Goal: Task Accomplishment & Management: Manage account settings

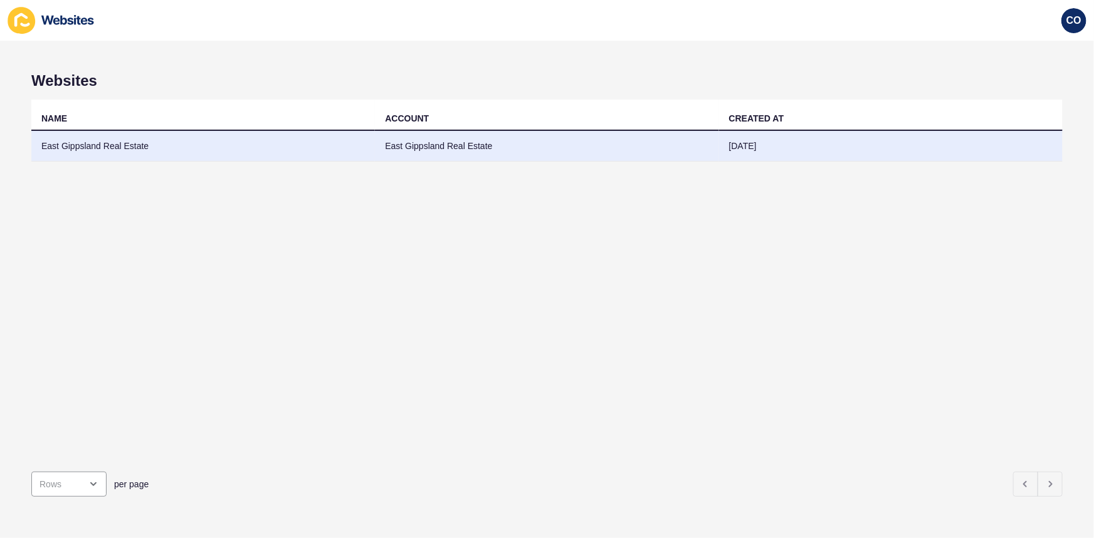
click at [94, 144] on td "East Gippsland Real Estate" at bounding box center [202, 146] width 343 height 31
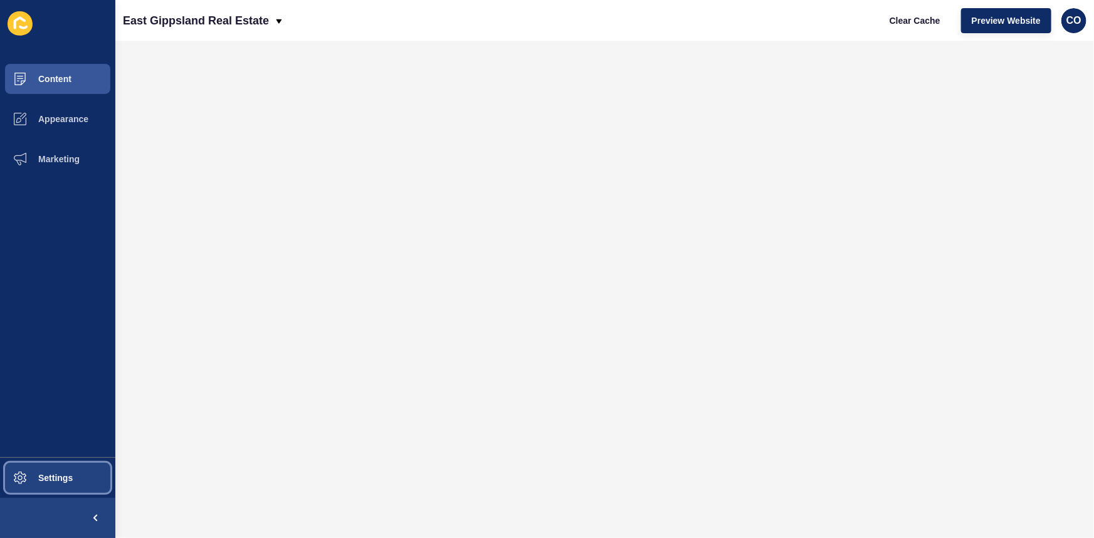
click at [80, 415] on button "Settings" at bounding box center [57, 478] width 115 height 40
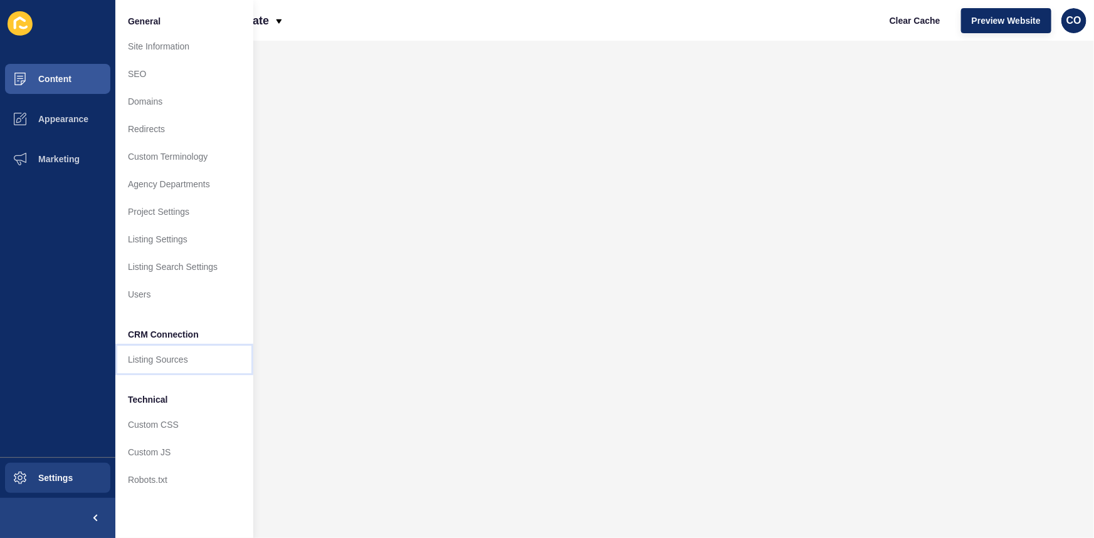
click at [175, 366] on link "Listing Sources" at bounding box center [184, 360] width 138 height 28
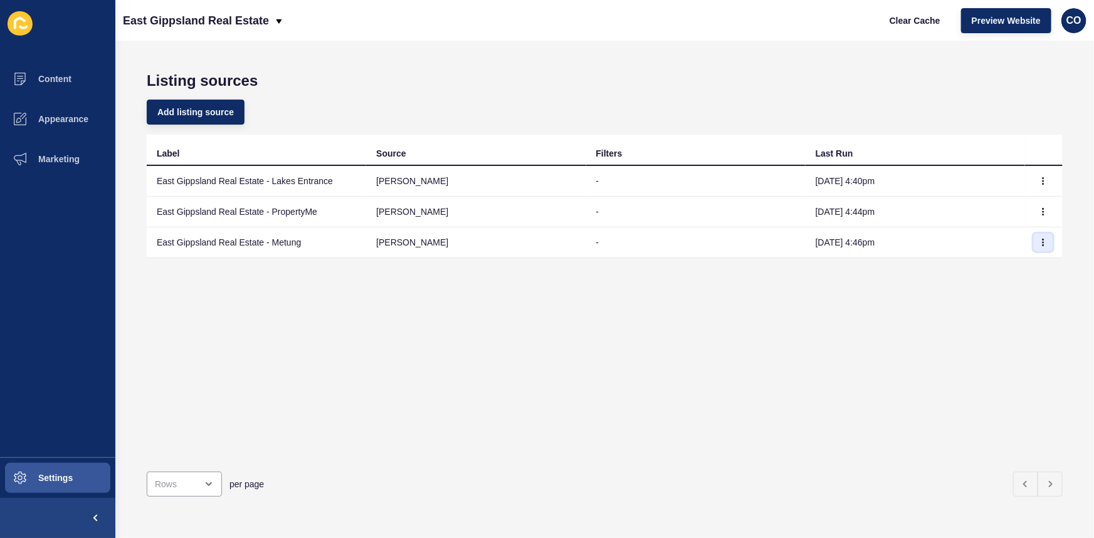
click at [874, 241] on icon "button" at bounding box center [1043, 243] width 8 height 8
click at [874, 266] on link "Sync now" at bounding box center [1000, 268] width 88 height 28
click at [874, 208] on icon "button" at bounding box center [1043, 212] width 8 height 8
click at [874, 236] on link "Sync now" at bounding box center [1000, 236] width 88 height 28
click at [874, 180] on icon "button" at bounding box center [1043, 181] width 8 height 8
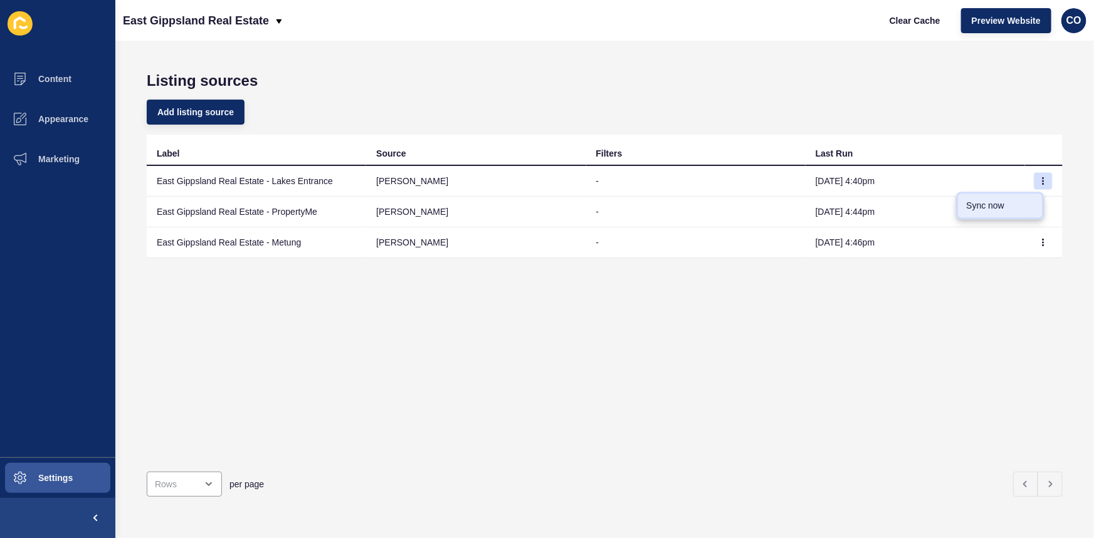
click at [874, 203] on link "Sync now" at bounding box center [1000, 206] width 88 height 28
drag, startPoint x: 1036, startPoint y: 179, endPoint x: 1018, endPoint y: 190, distance: 21.4
click at [874, 179] on icon "button" at bounding box center [1043, 181] width 8 height 8
click at [874, 206] on link "Sync now" at bounding box center [1000, 206] width 88 height 28
click at [874, 13] on button "Clear Cache" at bounding box center [915, 20] width 72 height 25
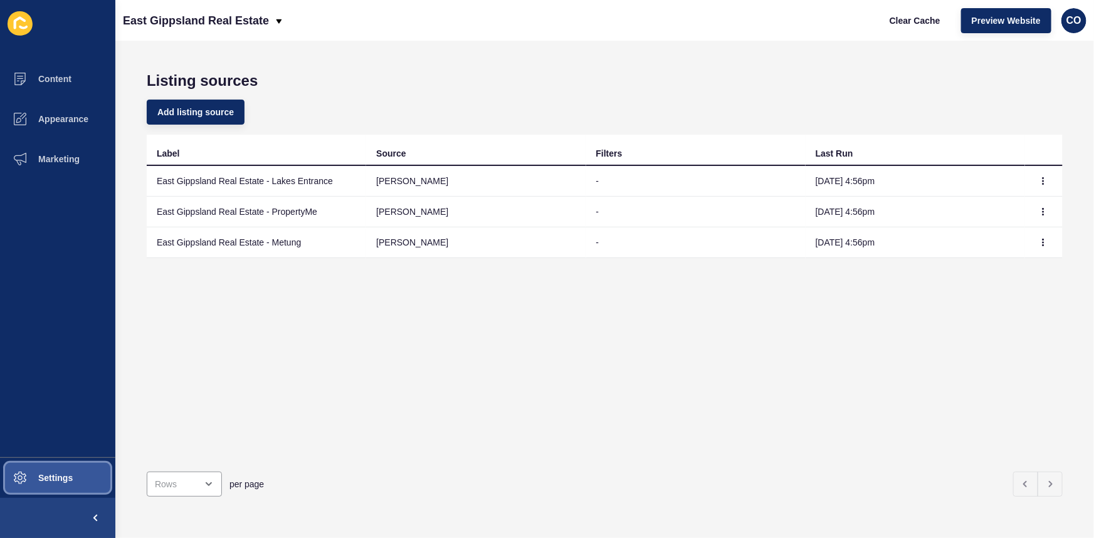
click at [82, 478] on button "Settings" at bounding box center [57, 478] width 115 height 40
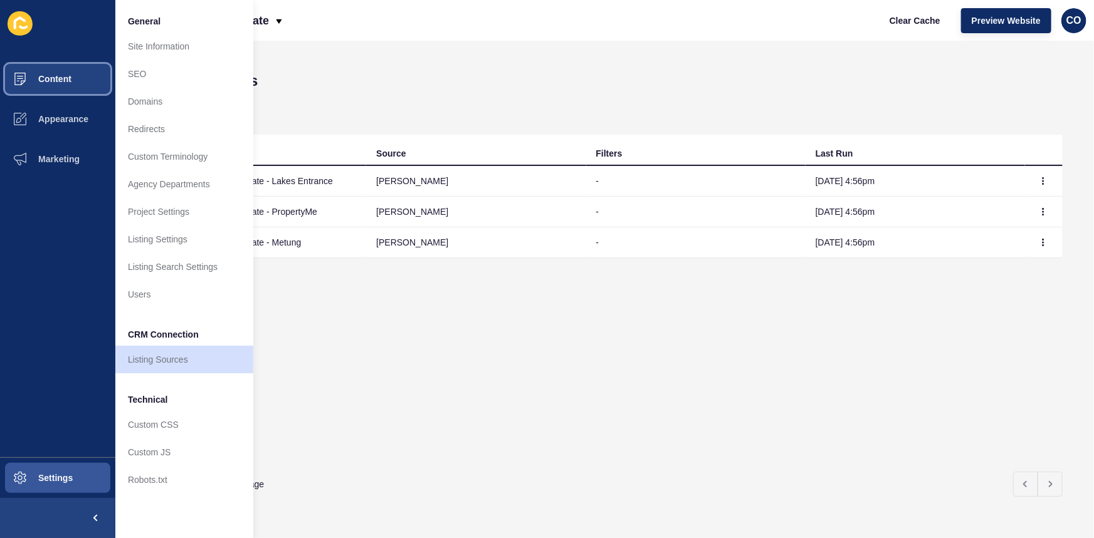
click at [68, 83] on span "Content" at bounding box center [34, 79] width 73 height 10
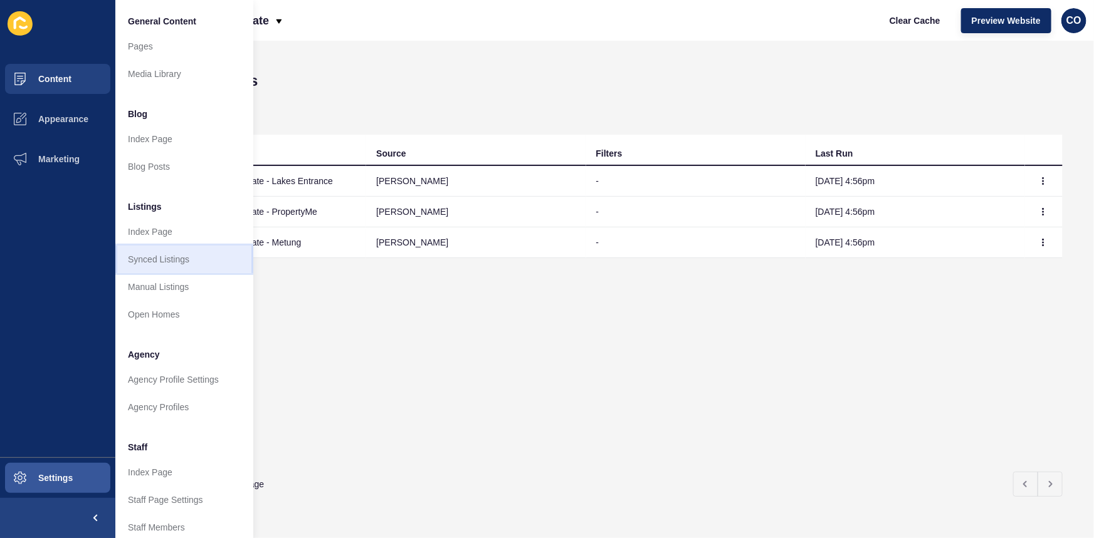
click at [179, 254] on link "Synced Listings" at bounding box center [184, 260] width 138 height 28
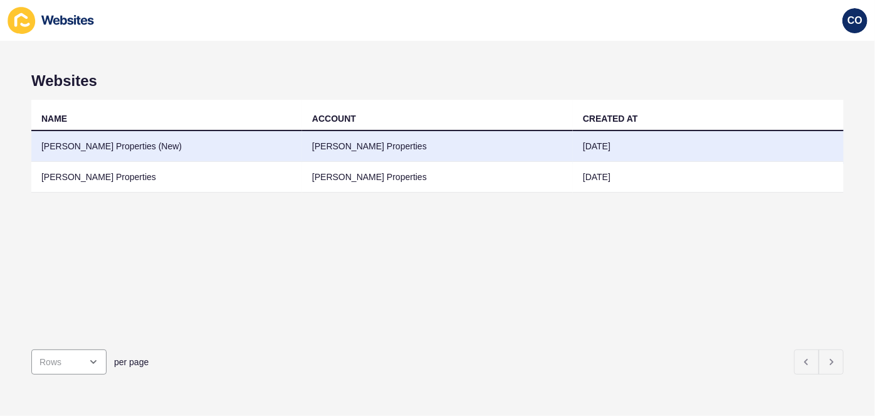
click at [170, 150] on td "Novak Properties (New)" at bounding box center [166, 146] width 271 height 31
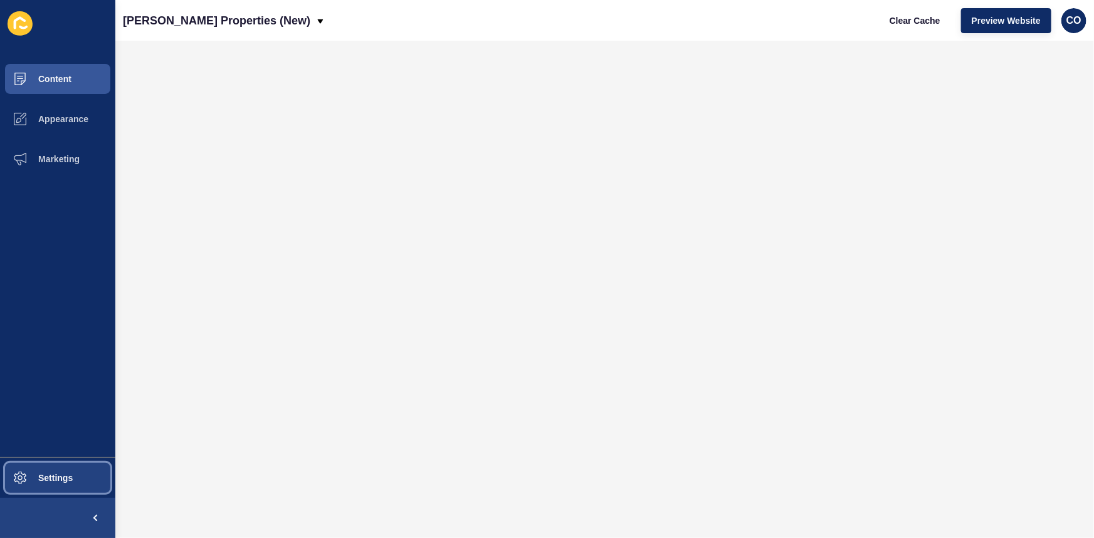
click at [90, 415] on button "Settings" at bounding box center [57, 478] width 115 height 40
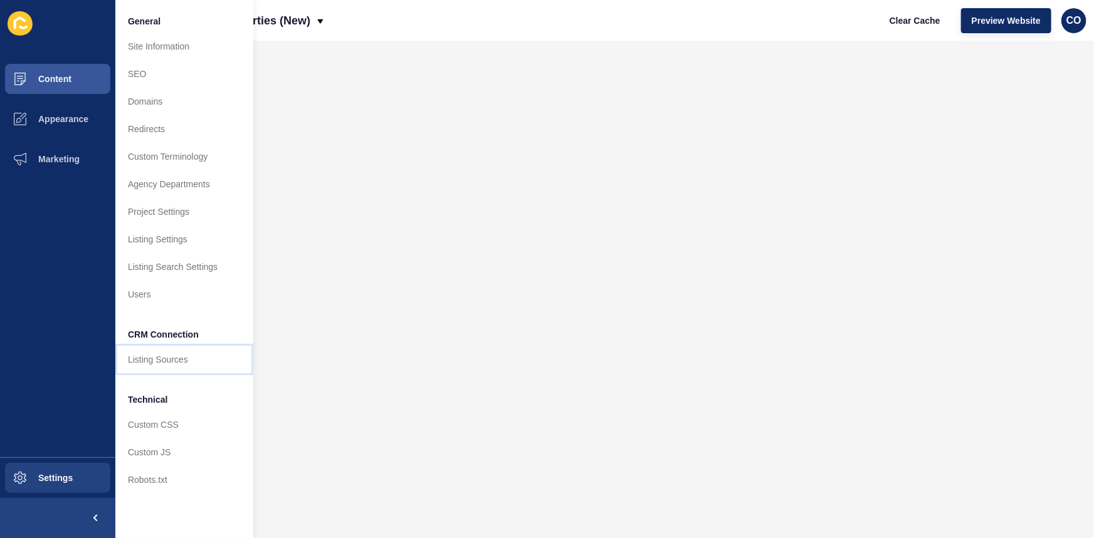
click at [174, 357] on link "Listing Sources" at bounding box center [184, 360] width 138 height 28
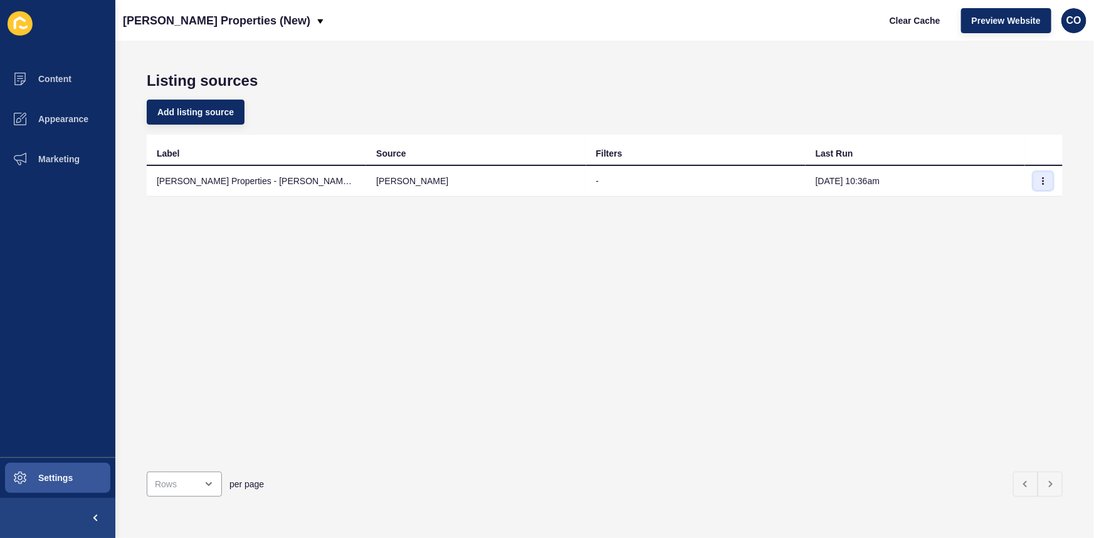
click at [874, 180] on icon "button" at bounding box center [1043, 181] width 8 height 8
click at [874, 207] on link "Sync now" at bounding box center [1000, 206] width 88 height 28
click at [315, 187] on td "Novak Properties - Rex Account ID: 944 [IMPORTED]" at bounding box center [256, 181] width 219 height 31
click at [375, 186] on td "[PERSON_NAME]" at bounding box center [475, 181] width 219 height 31
click at [874, 180] on button "button" at bounding box center [1042, 181] width 19 height 18
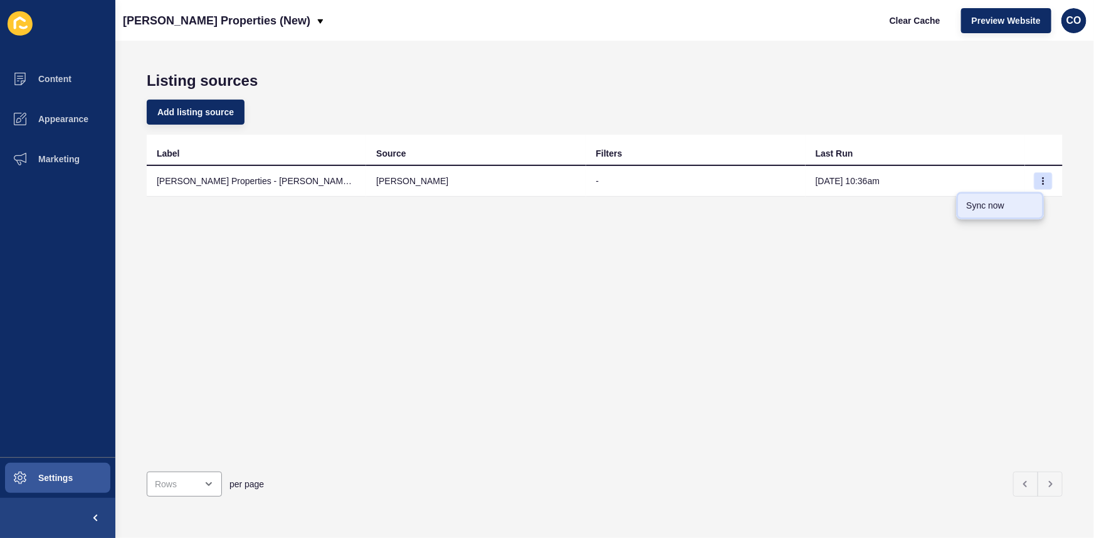
click at [874, 206] on link "Sync now" at bounding box center [1000, 206] width 88 height 28
click at [257, 179] on td "Novak Properties - Rex Account ID: 944 [IMPORTED]" at bounding box center [256, 181] width 219 height 31
click at [62, 415] on span "Settings" at bounding box center [35, 478] width 75 height 10
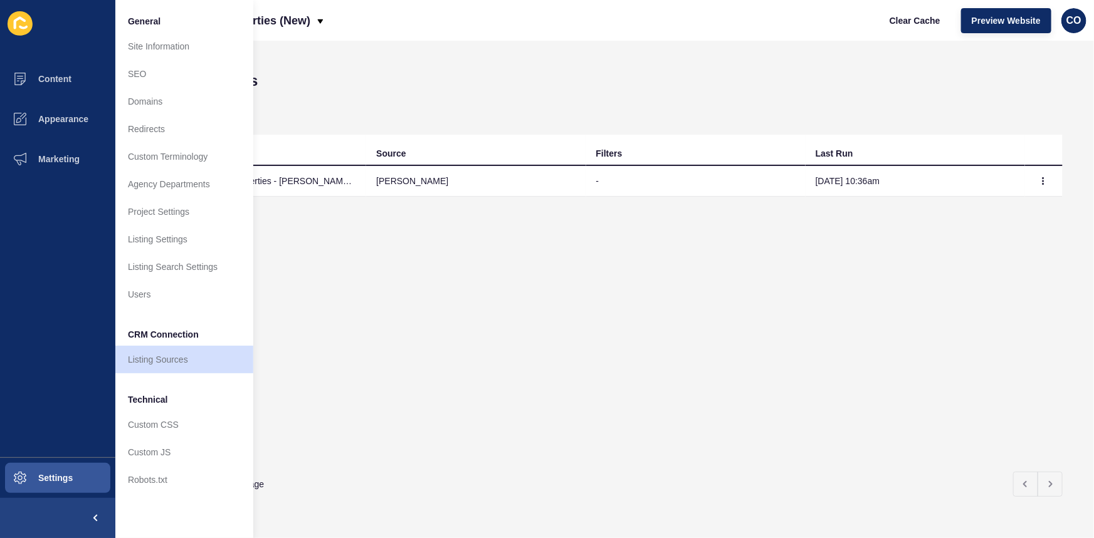
click at [429, 246] on div "Label Source Filters Last Run Novak Properties - Rex Account ID: 944 [IMPORTED]…" at bounding box center [605, 298] width 916 height 327
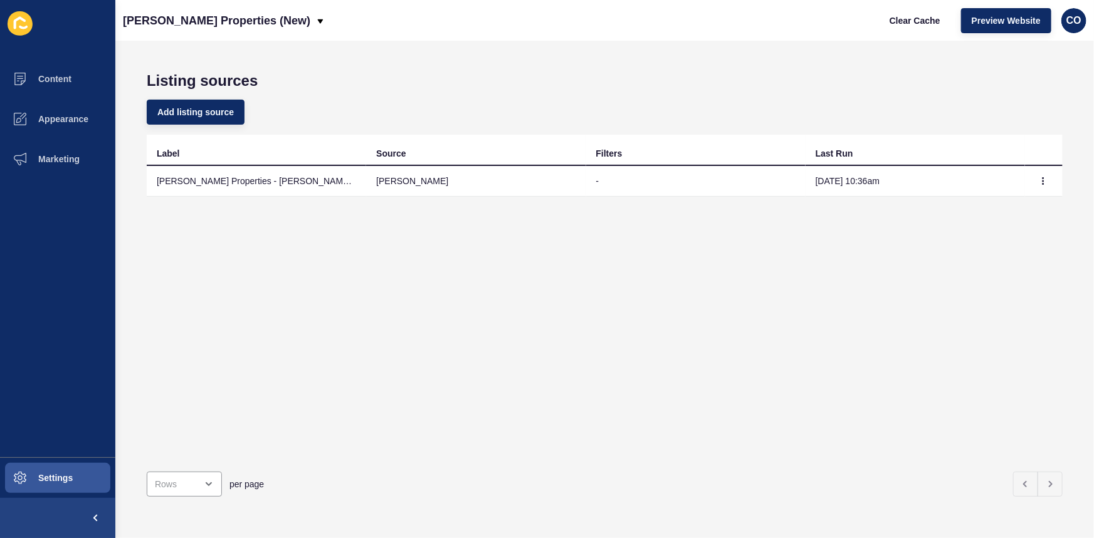
click at [275, 186] on td "Novak Properties - Rex Account ID: 944 [IMPORTED]" at bounding box center [256, 181] width 219 height 31
click at [874, 182] on icon "button" at bounding box center [1043, 181] width 8 height 8
click at [69, 77] on span "Content" at bounding box center [34, 79] width 73 height 10
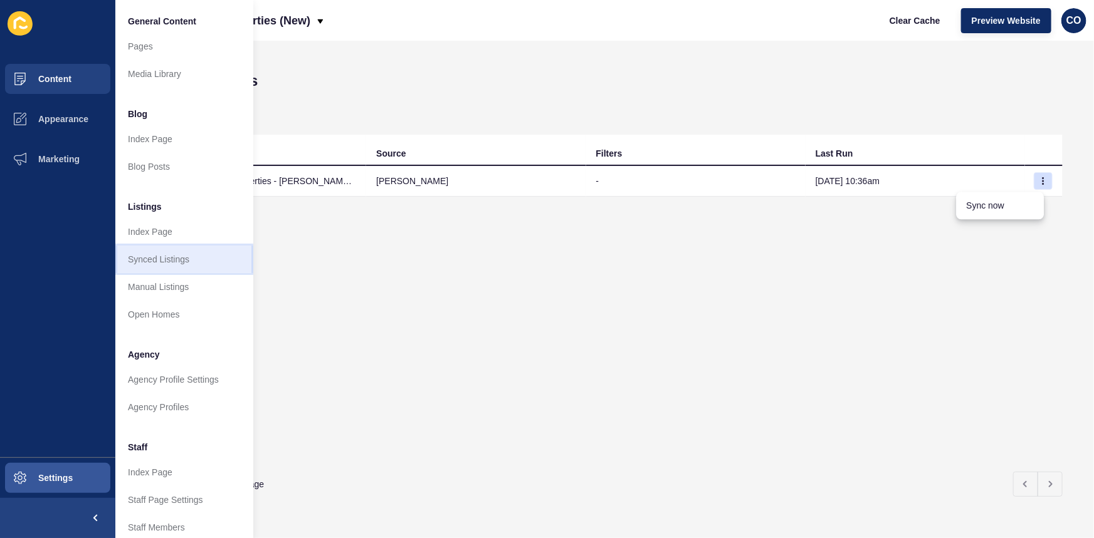
click at [194, 257] on link "Synced Listings" at bounding box center [184, 260] width 138 height 28
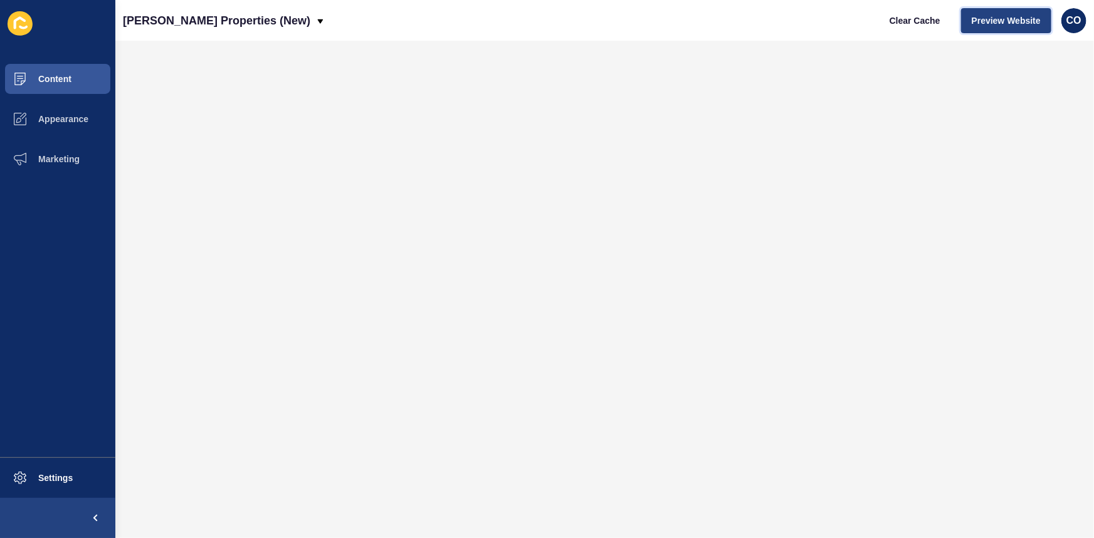
click at [874, 18] on span "Preview Website" at bounding box center [1005, 20] width 69 height 13
click at [874, 23] on span "Clear Cache" at bounding box center [914, 20] width 51 height 13
click at [874, 16] on span "Preview Website" at bounding box center [1005, 20] width 69 height 13
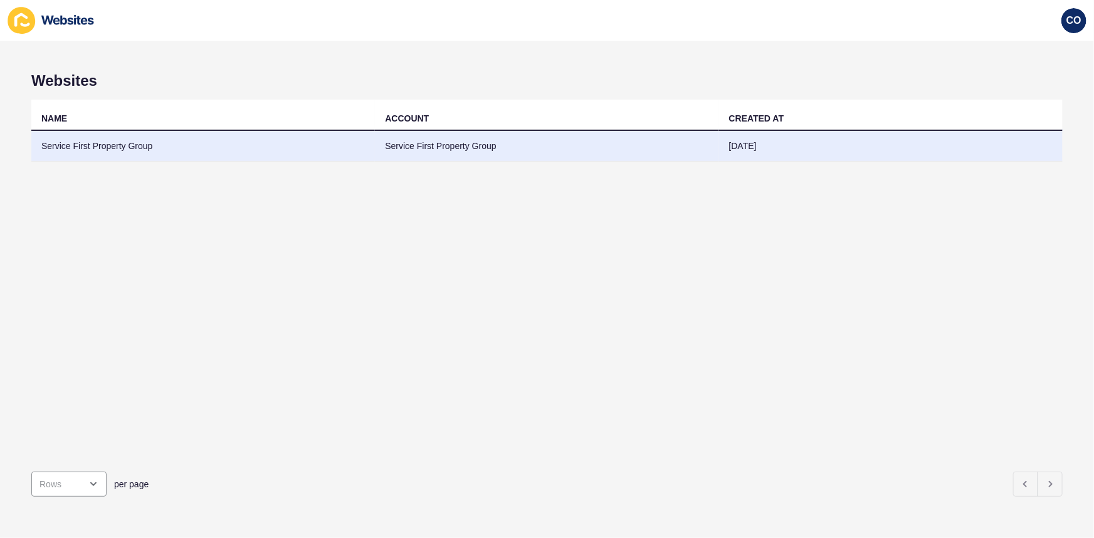
click at [133, 150] on td "Service First Property Group" at bounding box center [202, 146] width 343 height 31
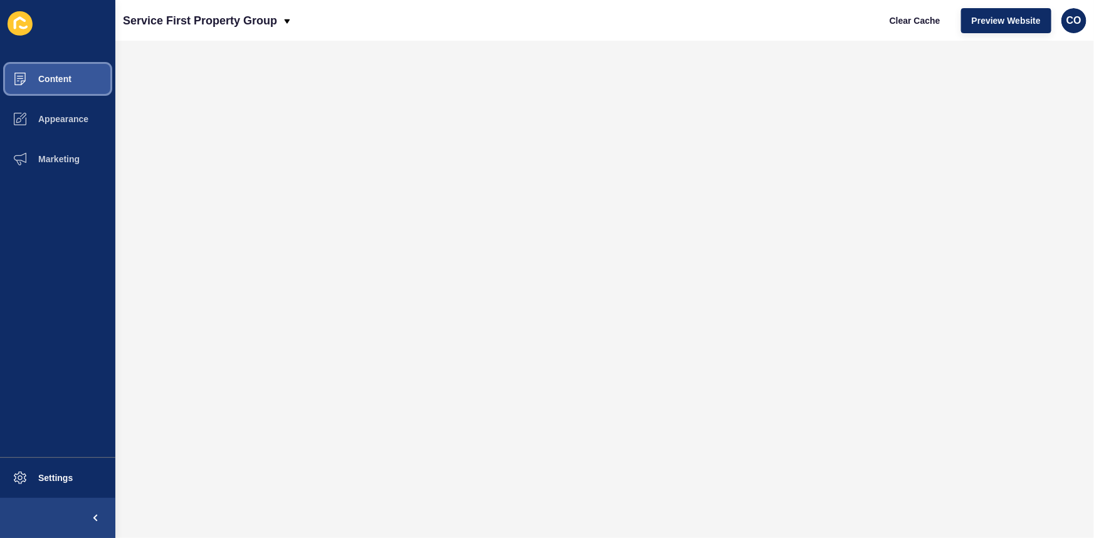
click at [78, 81] on button "Content" at bounding box center [57, 79] width 115 height 40
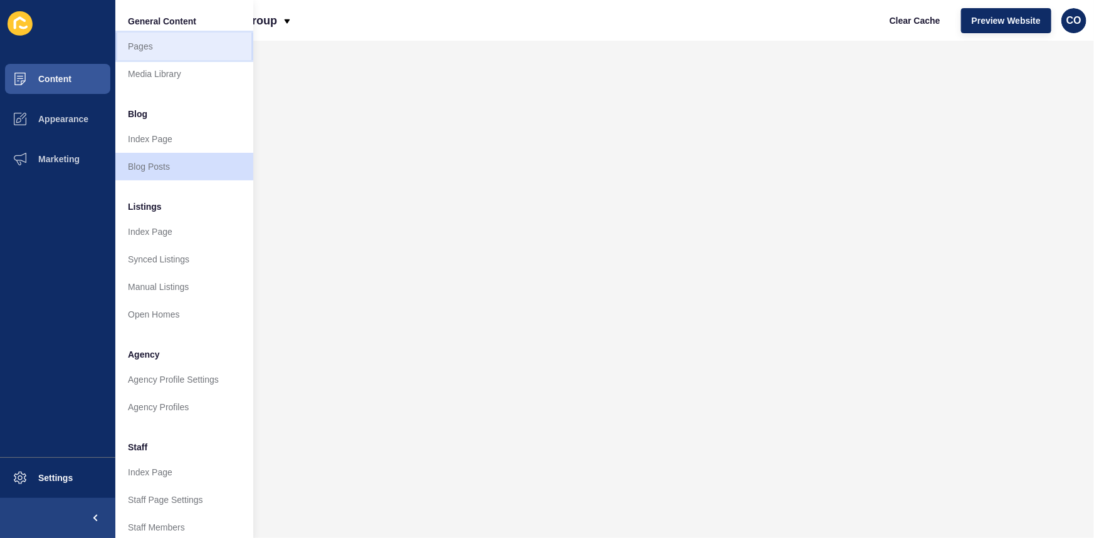
click at [157, 47] on link "Pages" at bounding box center [184, 47] width 138 height 28
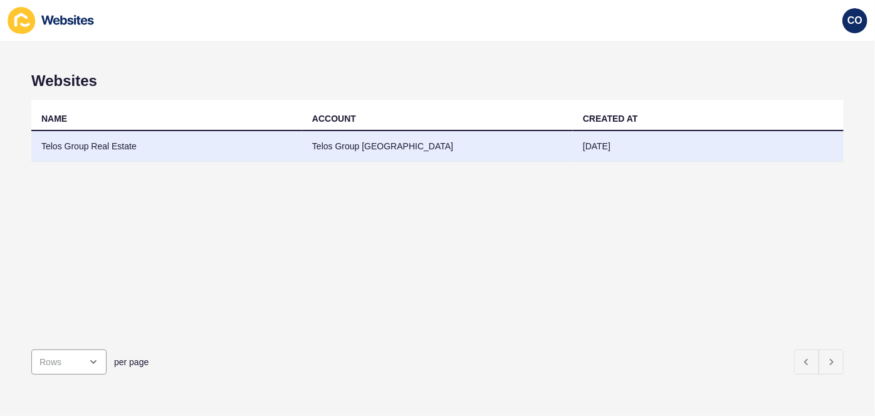
click at [110, 142] on td "Telos Group Real Estate" at bounding box center [166, 146] width 271 height 31
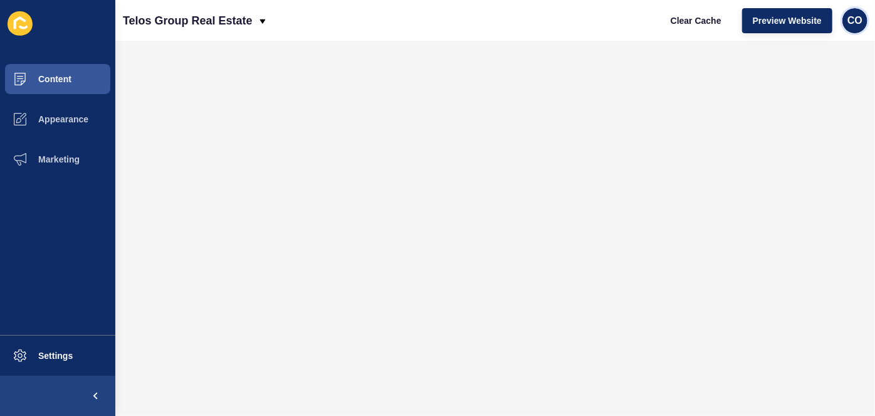
click at [855, 21] on span "CO" at bounding box center [854, 20] width 15 height 13
drag, startPoint x: 822, startPoint y: 103, endPoint x: 812, endPoint y: 102, distance: 10.1
click at [822, 102] on link "Logout" at bounding box center [824, 105] width 92 height 28
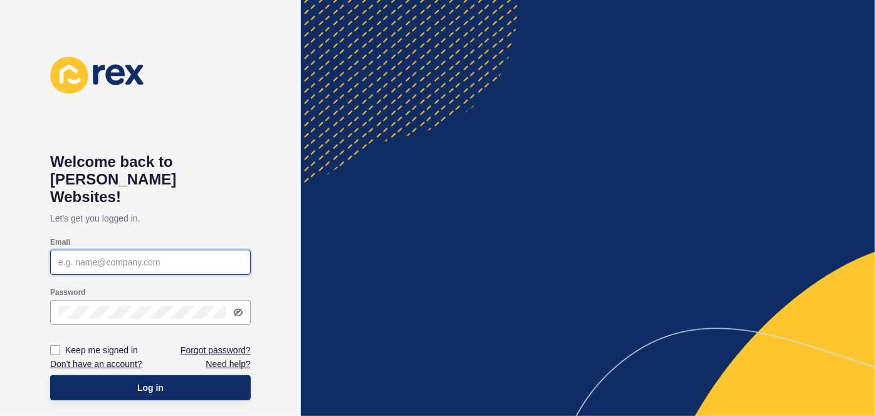
click at [162, 256] on input "Email" at bounding box center [150, 262] width 184 height 13
paste input "christian.oliveros@rexsoftware.com.au"
type input "christian.oliveros@rexsoftware.com.au"
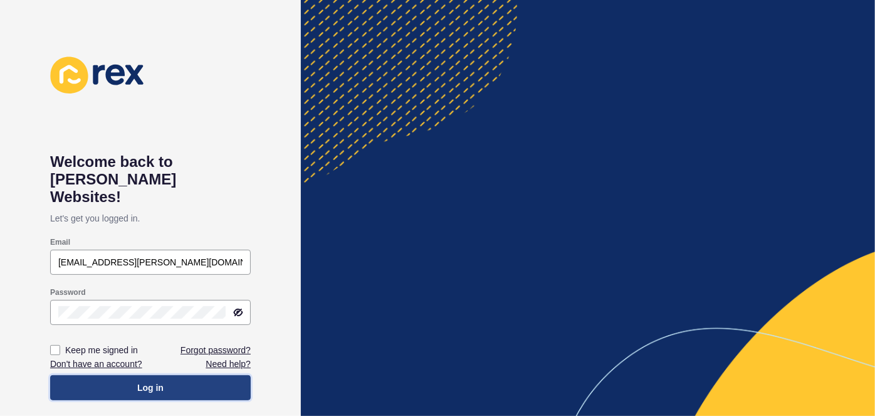
click at [182, 375] on button "Log in" at bounding box center [150, 387] width 201 height 25
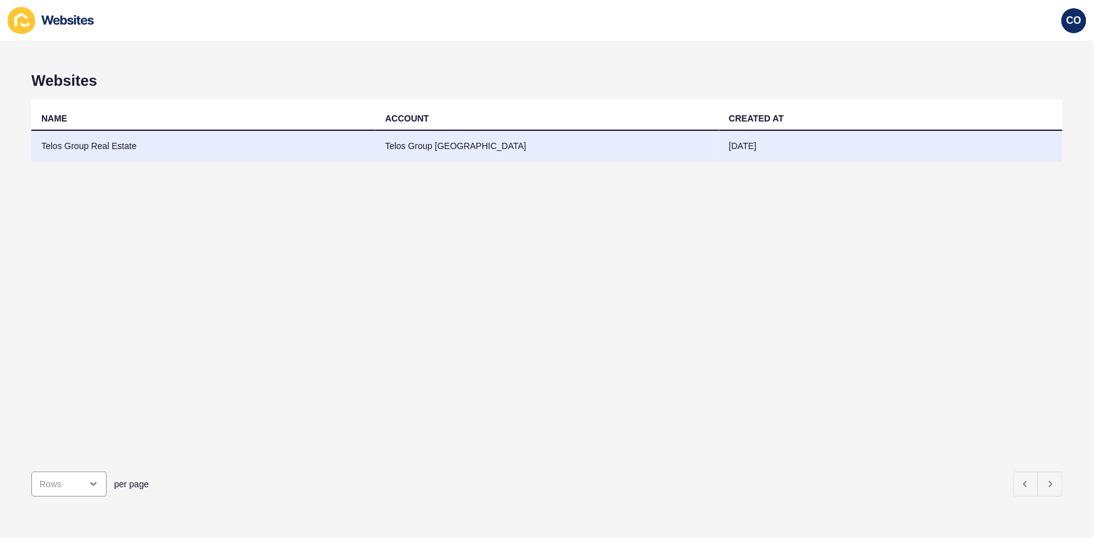
click at [95, 147] on td "Telos Group Real Estate" at bounding box center [202, 146] width 343 height 31
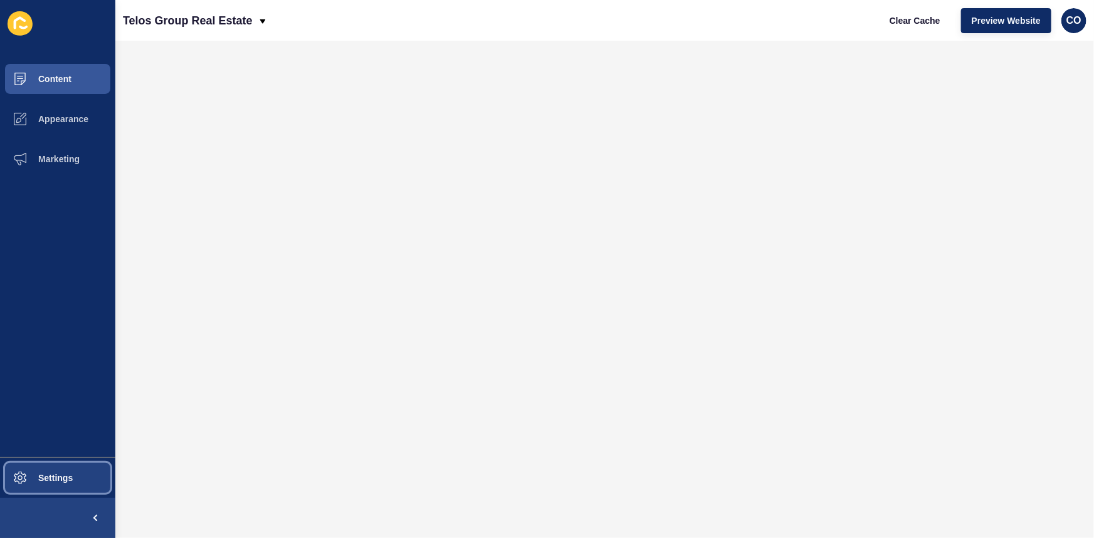
drag, startPoint x: 73, startPoint y: 481, endPoint x: 102, endPoint y: 481, distance: 28.8
click at [75, 415] on button "Settings" at bounding box center [57, 478] width 115 height 40
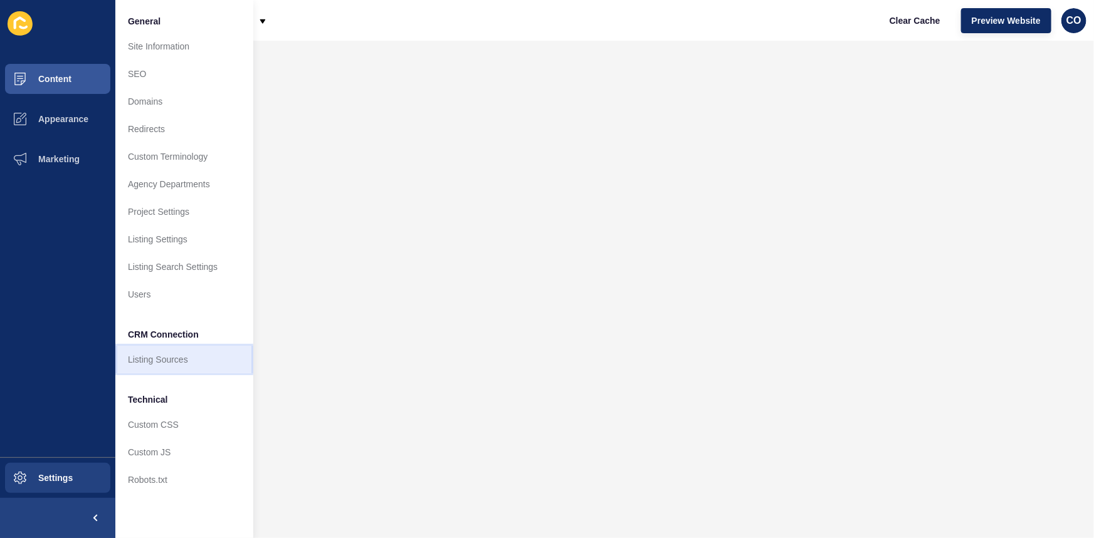
click at [187, 360] on link "Listing Sources" at bounding box center [184, 360] width 138 height 28
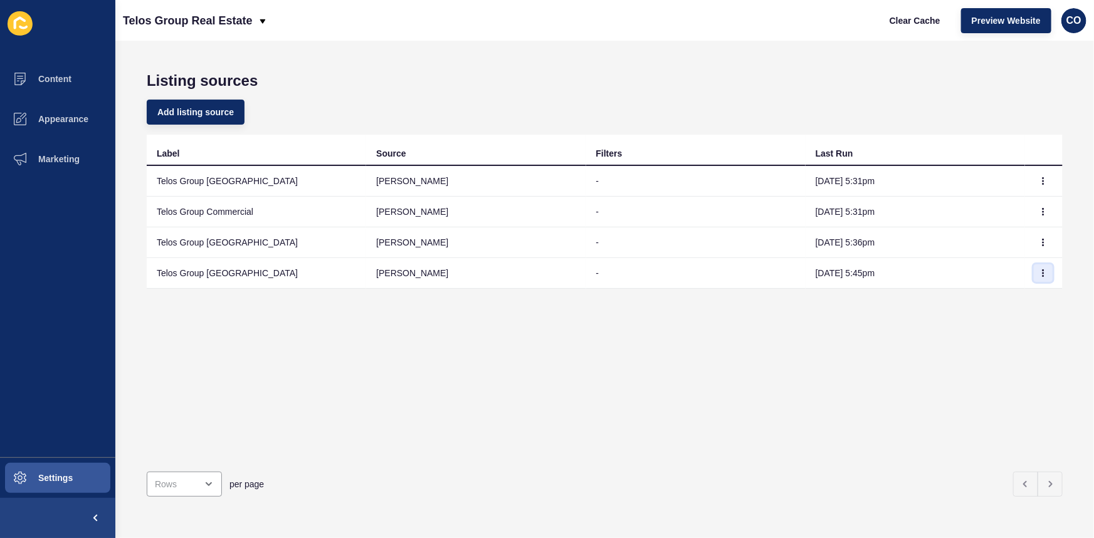
click at [874, 272] on icon "button" at bounding box center [1043, 273] width 1 height 6
click at [874, 296] on link "Sync now" at bounding box center [1000, 299] width 88 height 28
click at [874, 243] on icon "button" at bounding box center [1043, 243] width 8 height 8
click at [874, 266] on link "Sync now" at bounding box center [1000, 268] width 88 height 28
click at [874, 211] on icon "button" at bounding box center [1043, 212] width 1 height 6
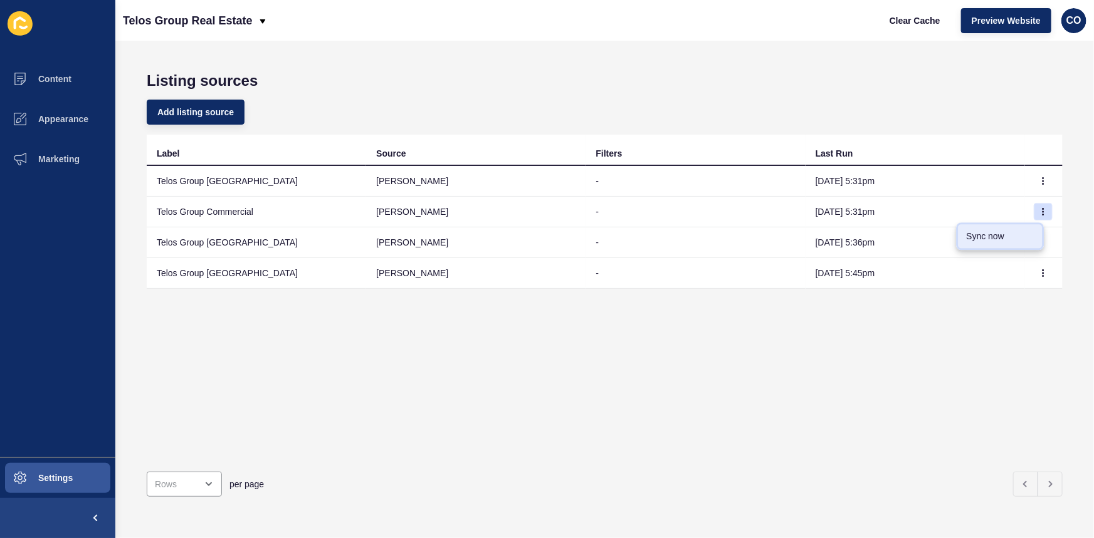
click at [874, 235] on link "Sync now" at bounding box center [1000, 236] width 88 height 28
click at [874, 176] on button "button" at bounding box center [1042, 181] width 19 height 18
click at [874, 206] on link "Sync now" at bounding box center [1000, 206] width 88 height 28
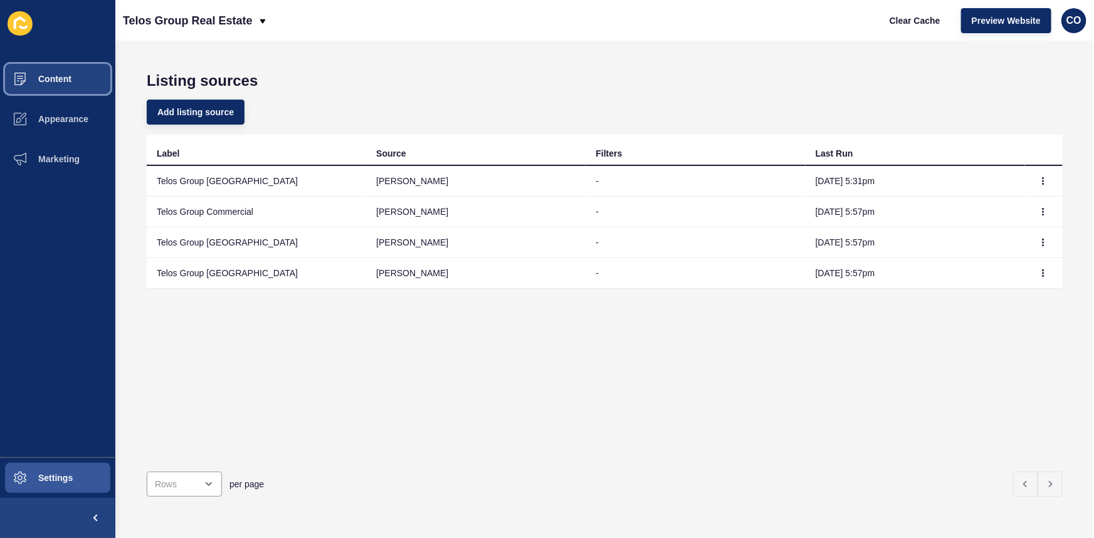
click at [62, 80] on span "Content" at bounding box center [34, 79] width 73 height 10
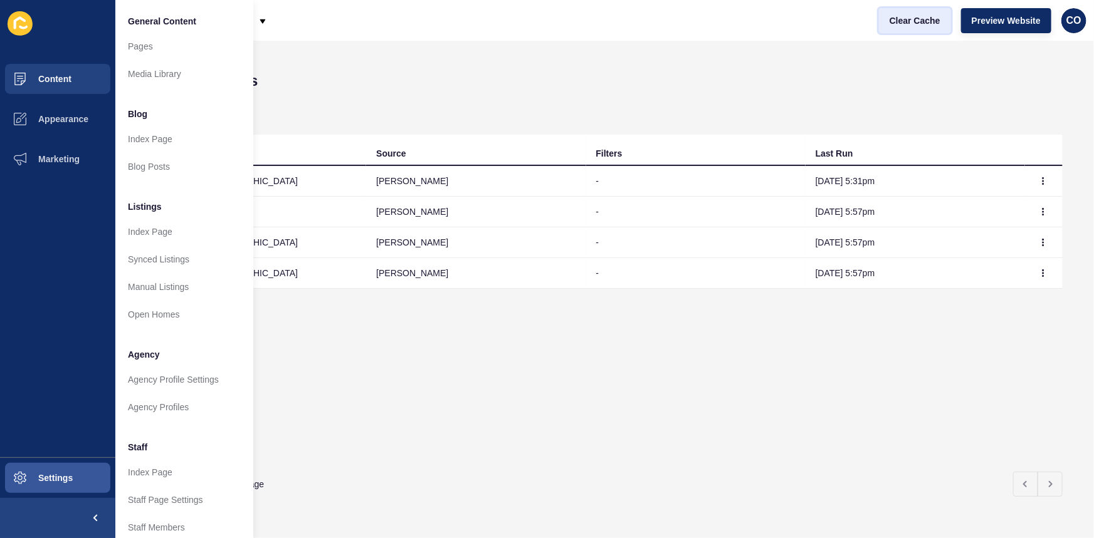
click at [914, 20] on span "Clear Cache" at bounding box center [914, 20] width 51 height 13
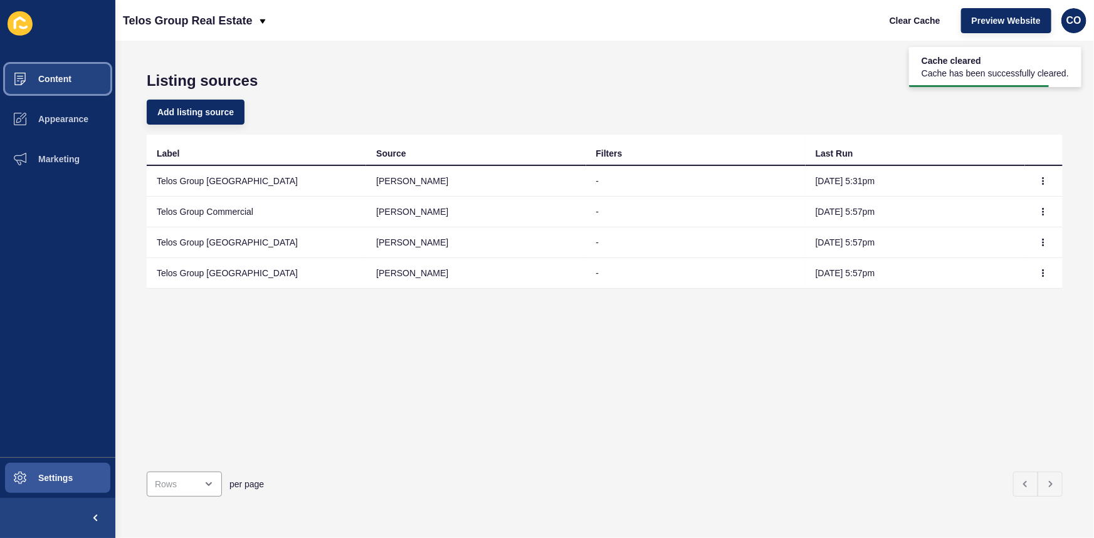
click at [67, 80] on span "Content" at bounding box center [34, 79] width 73 height 10
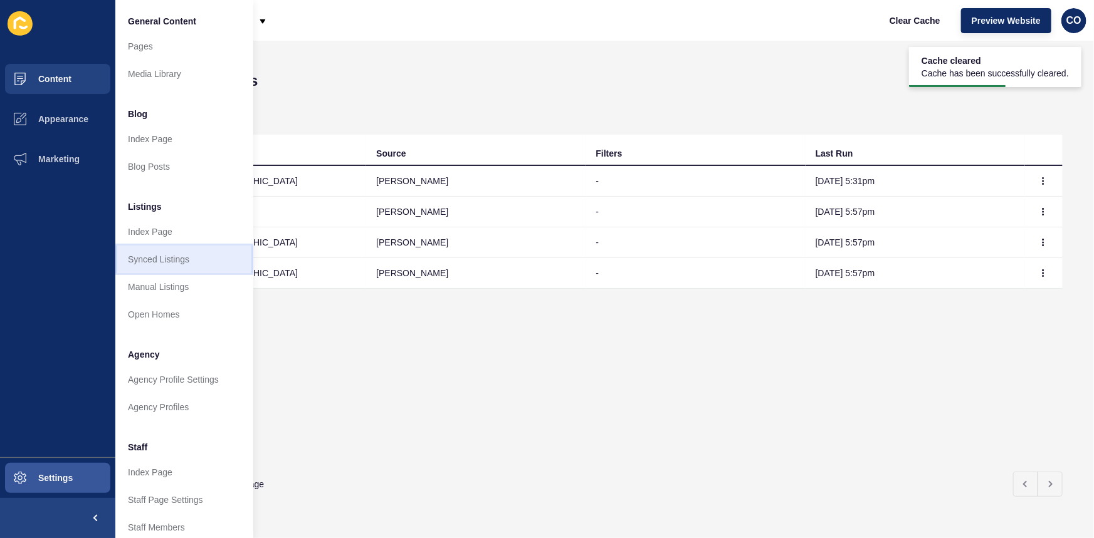
click at [169, 261] on link "Synced Listings" at bounding box center [184, 260] width 138 height 28
